Goal: Information Seeking & Learning: Learn about a topic

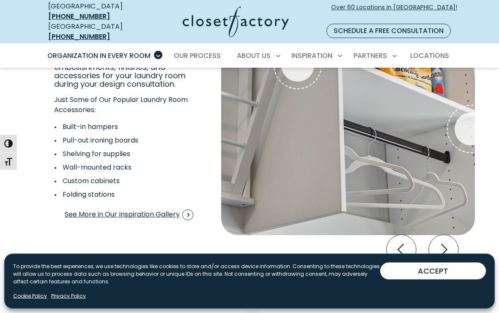
scroll to position [1546, 0]
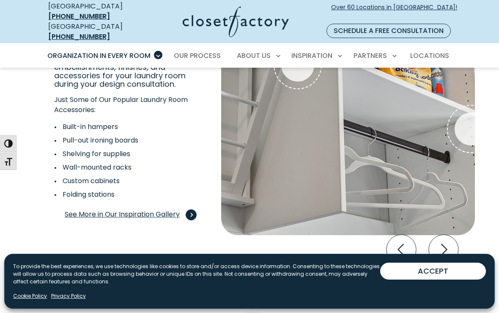
click at [94, 209] on span "See More in Our Inspiration Gallery" at bounding box center [129, 214] width 128 height 11
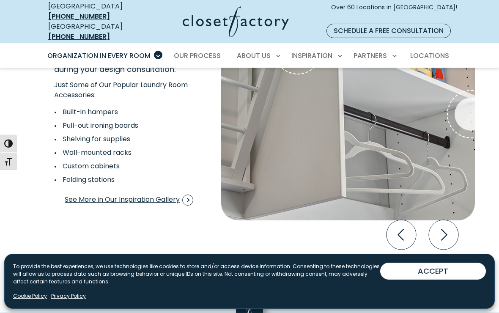
click at [87, 120] on li "Pull-out ironing boards" at bounding box center [119, 125] width 130 height 10
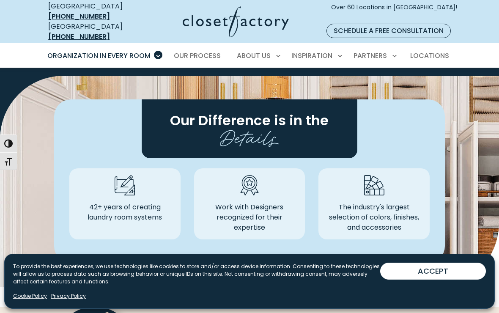
scroll to position [2362, 0]
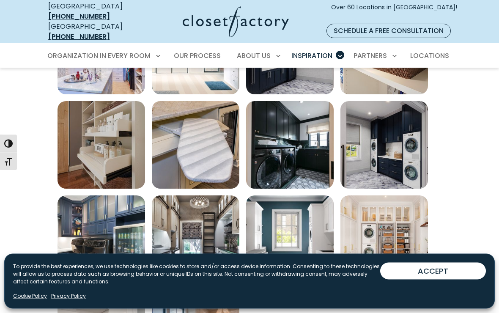
scroll to position [365, 0]
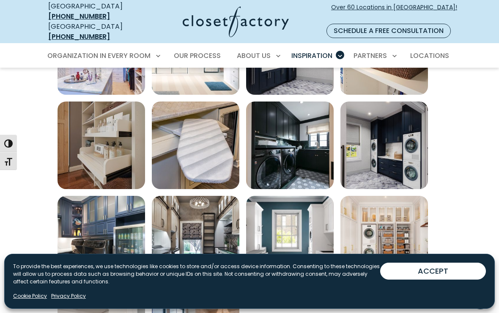
click at [192, 139] on img "Open inspiration gallery to preview enlarged image" at bounding box center [195, 144] width 87 height 87
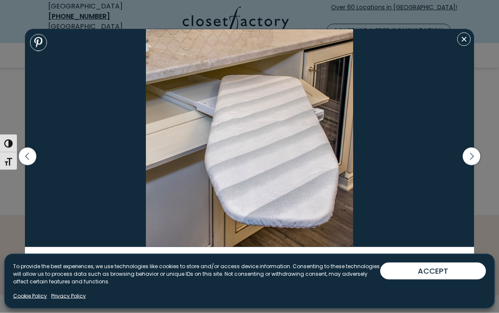
scroll to position [582, 0]
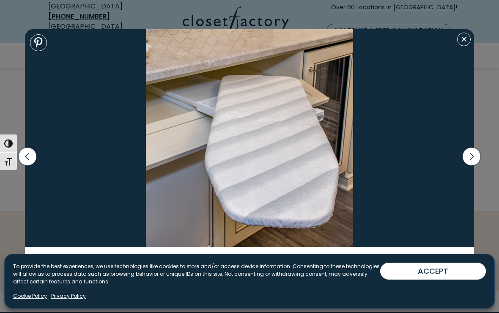
click at [105, 216] on img at bounding box center [249, 138] width 449 height 218
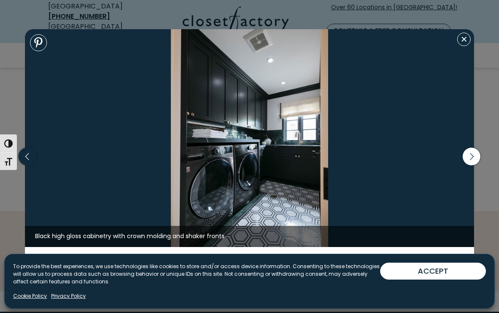
click at [30, 161] on icon "button" at bounding box center [28, 157] width 18 height 18
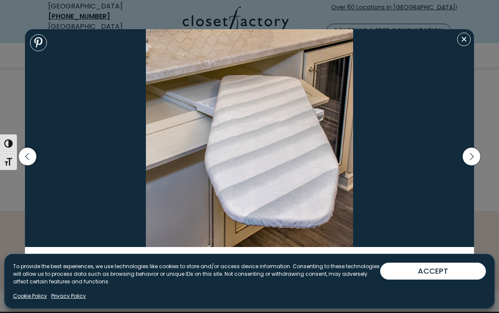
click at [183, 155] on img at bounding box center [249, 138] width 449 height 218
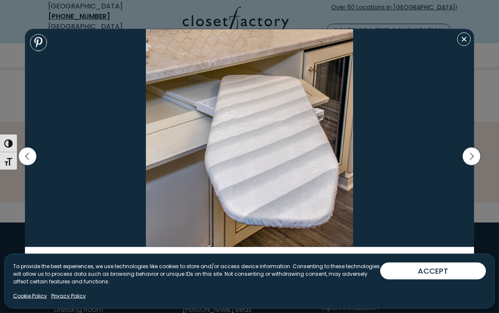
scroll to position [686, 0]
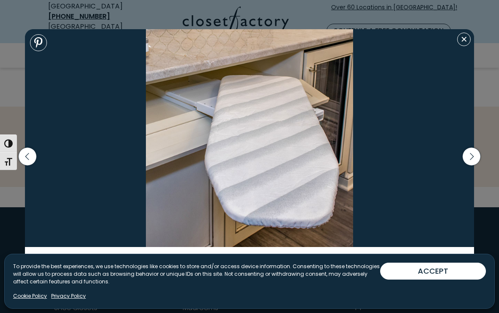
click at [82, 247] on img at bounding box center [249, 138] width 449 height 218
click at [71, 300] on link "Privacy Policy" at bounding box center [68, 296] width 35 height 8
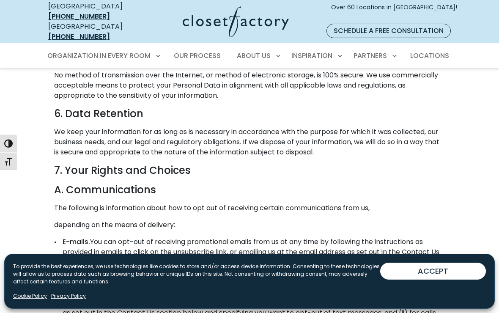
scroll to position [2553, 0]
